Goal: Check status: Check status

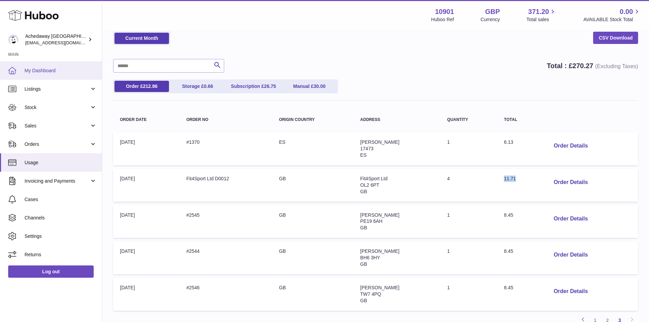
click at [46, 67] on link "My Dashboard" at bounding box center [51, 70] width 102 height 18
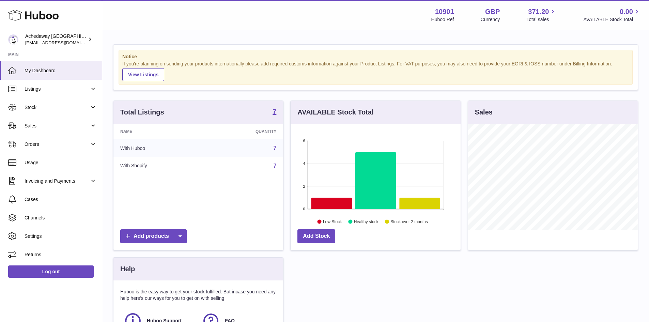
scroll to position [106, 170]
drag, startPoint x: 71, startPoint y: 110, endPoint x: 71, endPoint y: 115, distance: 5.1
click at [71, 110] on span "Stock" at bounding box center [57, 107] width 65 height 6
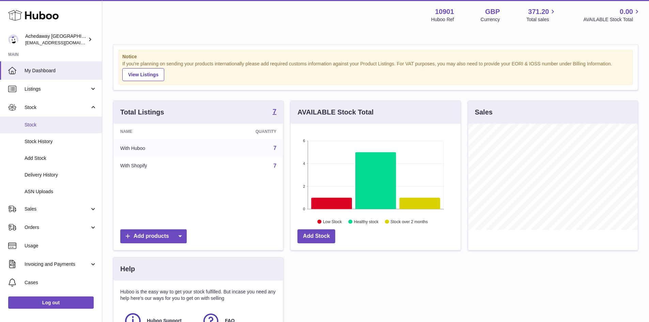
click at [73, 128] on span "Stock" at bounding box center [61, 125] width 72 height 6
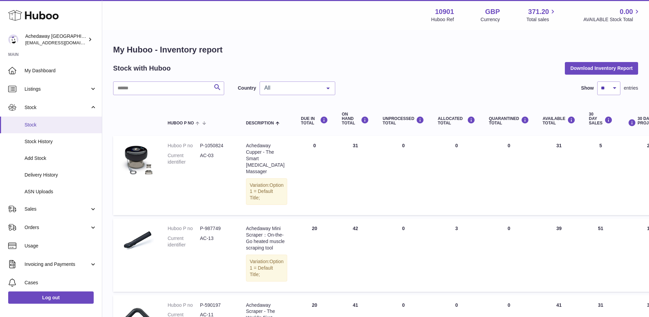
click at [41, 123] on span "Stock" at bounding box center [61, 125] width 72 height 6
click at [52, 122] on span "Stock" at bounding box center [61, 125] width 72 height 6
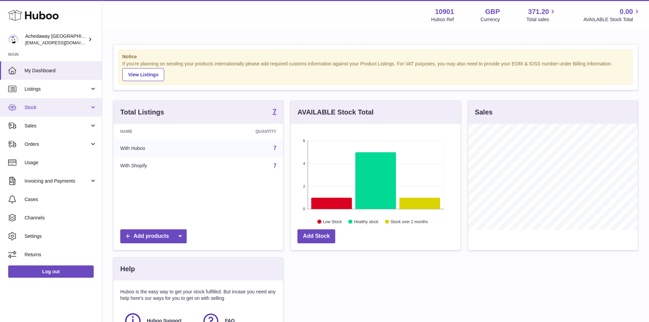
scroll to position [106, 170]
click at [52, 106] on span "Stock" at bounding box center [57, 107] width 65 height 6
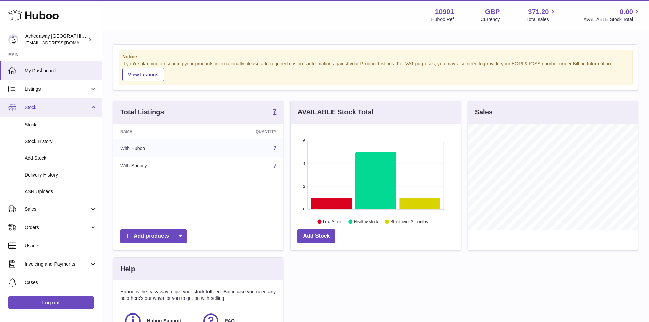
click at [53, 114] on link "Stock" at bounding box center [51, 107] width 102 height 18
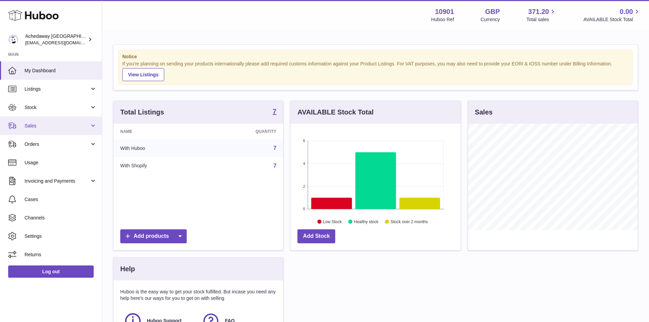
click at [53, 122] on link "Sales" at bounding box center [51, 126] width 102 height 18
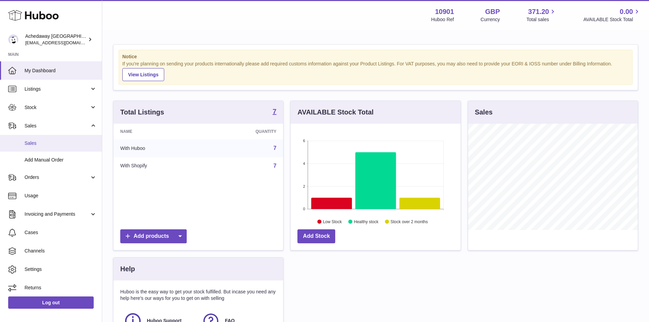
click at [52, 139] on link "Sales" at bounding box center [51, 143] width 102 height 17
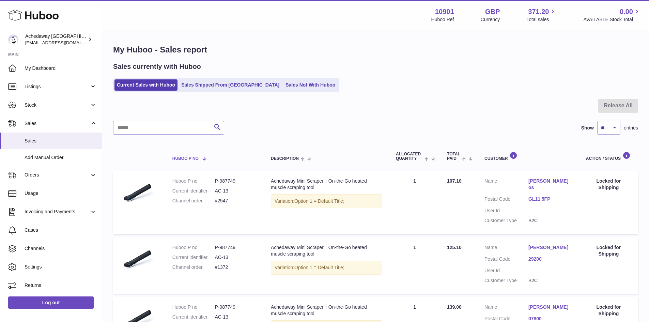
scroll to position [95, 0]
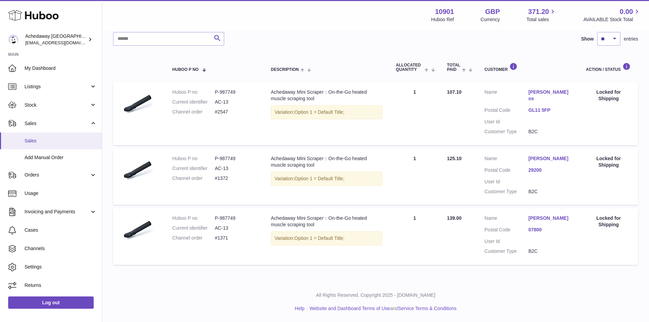
click at [45, 144] on span "Sales" at bounding box center [61, 141] width 72 height 6
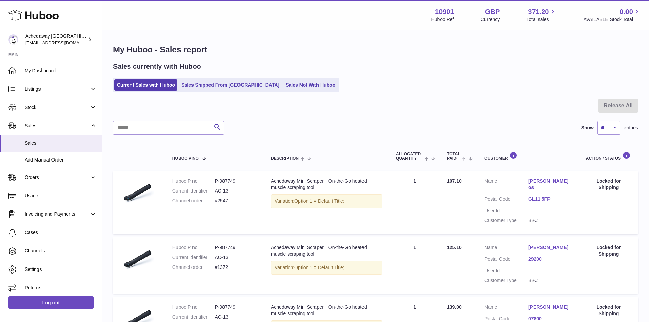
click at [215, 98] on div "My Huboo - Sales report Sales currently with Huboo Current Sales with Huboo Sal…" at bounding box center [375, 201] width 547 height 340
click at [213, 89] on link "Sales Shipped From [GEOGRAPHIC_DATA]" at bounding box center [230, 84] width 103 height 11
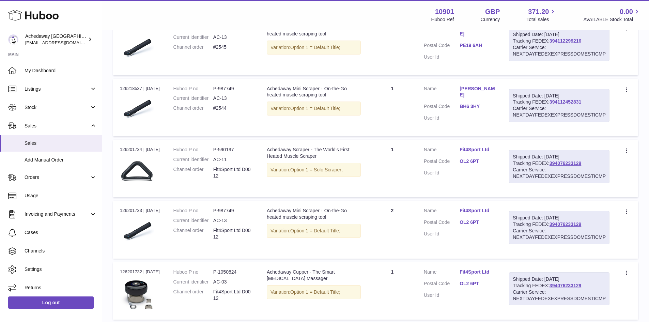
scroll to position [239, 0]
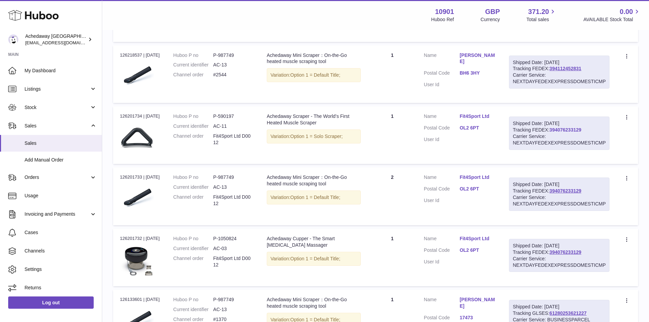
click at [564, 130] on link "394076233129" at bounding box center [566, 129] width 32 height 5
click at [58, 146] on span "Sales" at bounding box center [61, 143] width 72 height 6
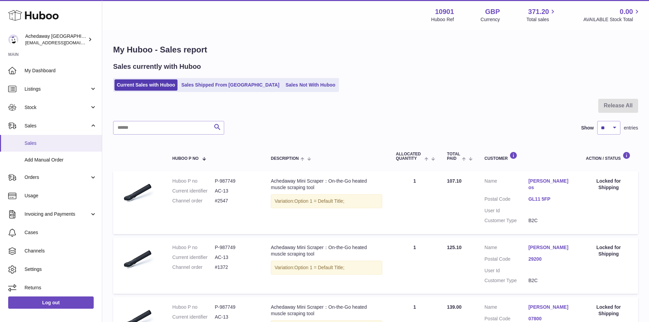
click at [37, 144] on span "Sales" at bounding box center [61, 143] width 72 height 6
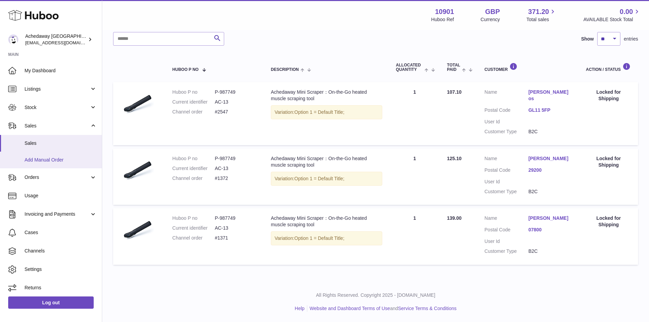
click at [65, 152] on link "Add Manual Order" at bounding box center [51, 160] width 102 height 17
click at [66, 150] on link "Sales" at bounding box center [51, 143] width 102 height 17
